Goal: Information Seeking & Learning: Learn about a topic

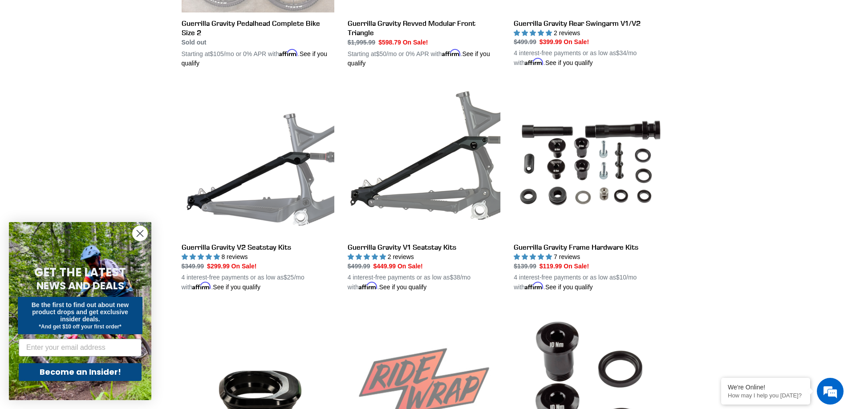
scroll to position [134, 0]
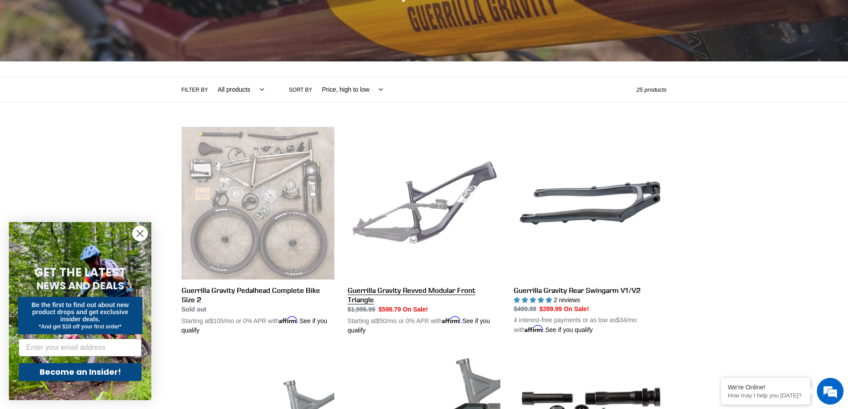
click at [447, 204] on link "Guerrilla Gravity Revved Modular Front Triangle" at bounding box center [424, 231] width 153 height 208
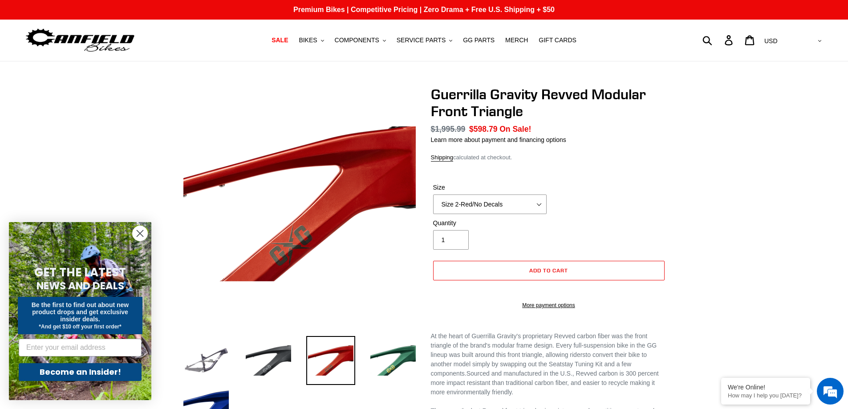
click at [690, 190] on div "Previous slide" at bounding box center [424, 340] width 534 height 508
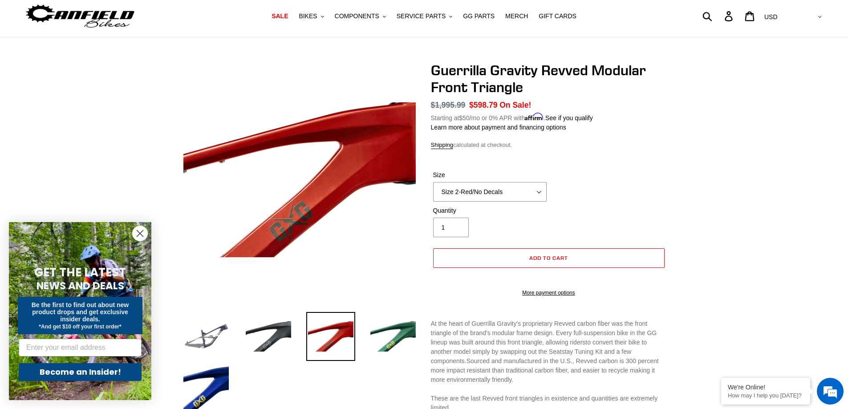
scroll to position [45, 0]
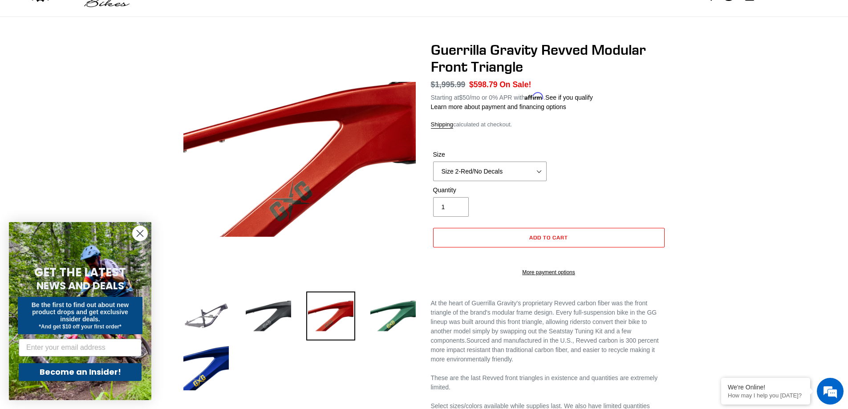
click at [492, 317] on span "At the heart of Guerrilla Gravity's proprietary Revved carbon fiber was the fro…" at bounding box center [544, 313] width 226 height 26
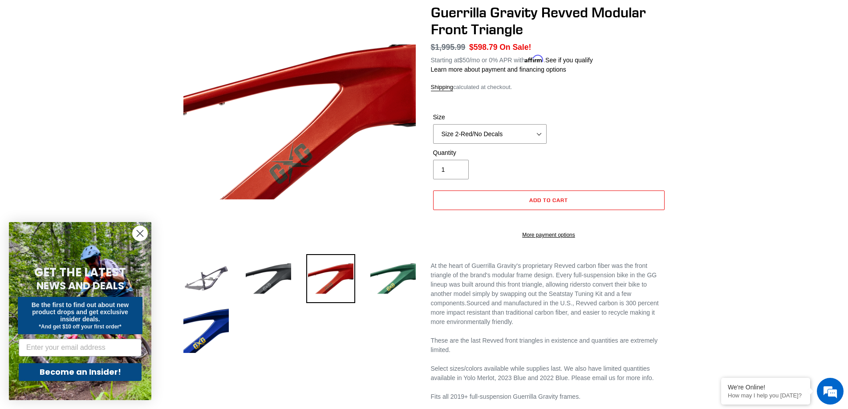
scroll to position [134, 0]
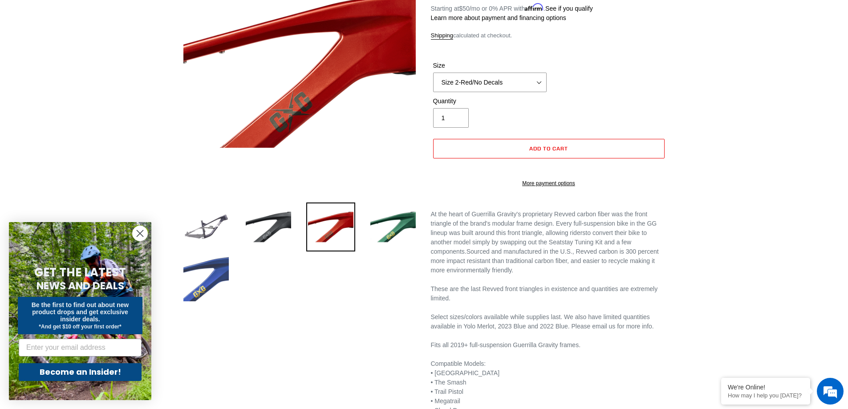
click at [185, 272] on img at bounding box center [206, 278] width 49 height 49
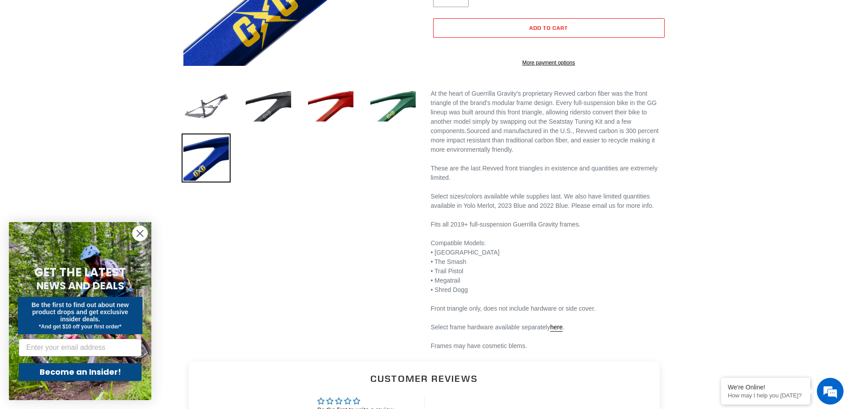
scroll to position [267, 0]
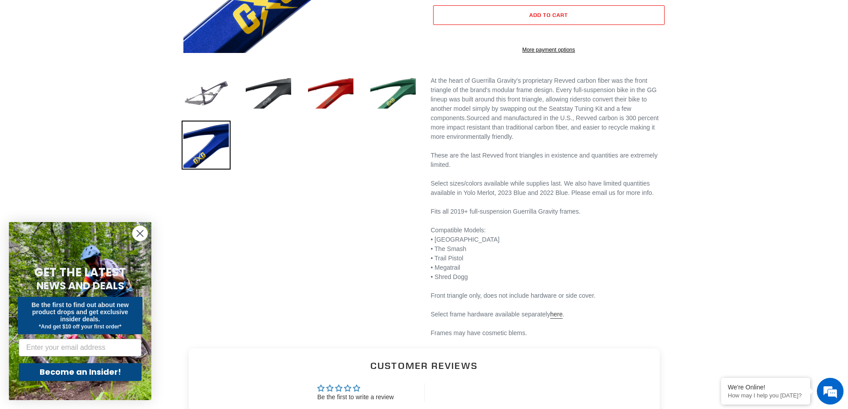
click at [557, 319] on link "here" at bounding box center [556, 315] width 12 height 8
